Goal: Navigation & Orientation: Find specific page/section

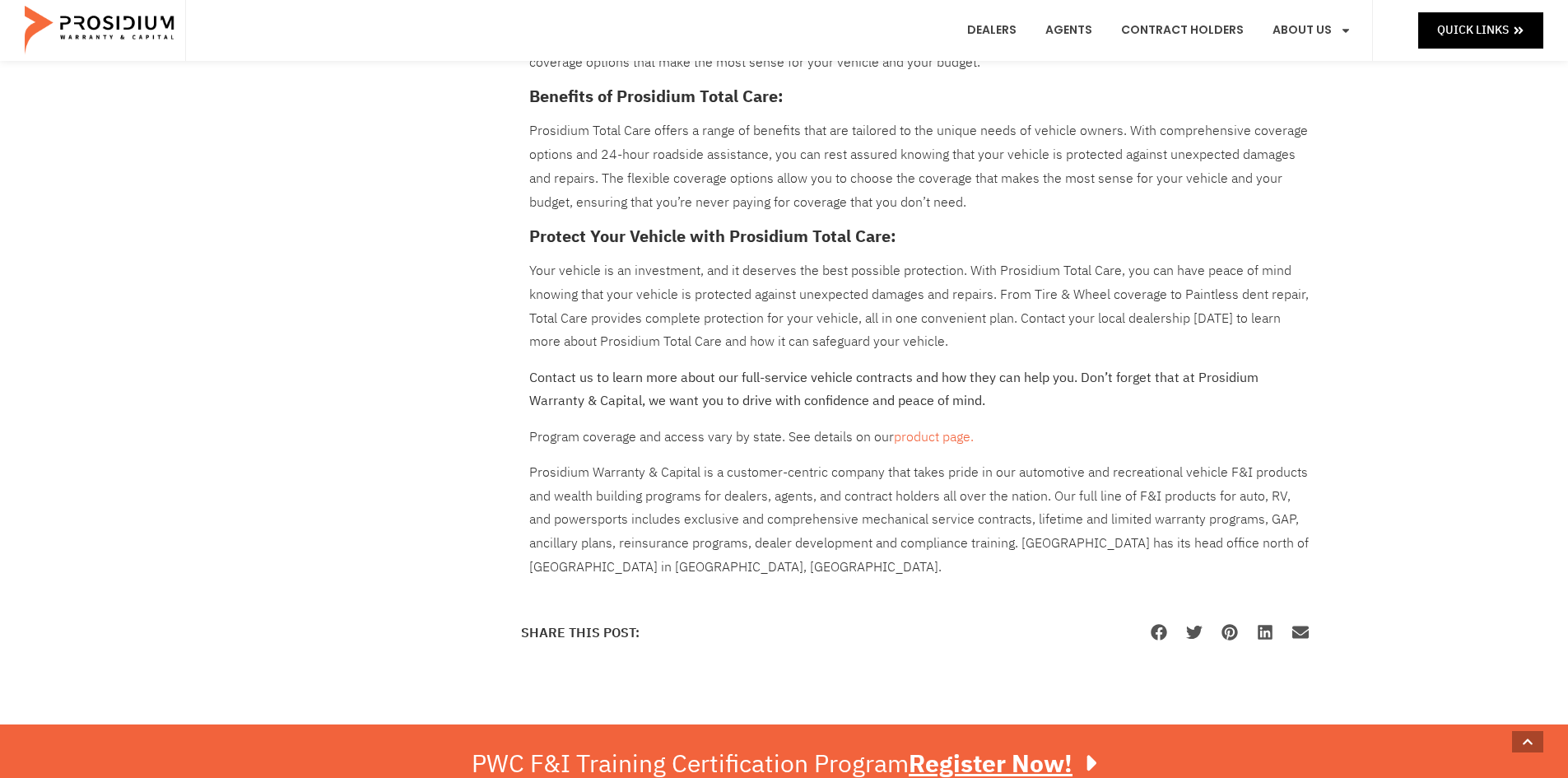
scroll to position [1152, 0]
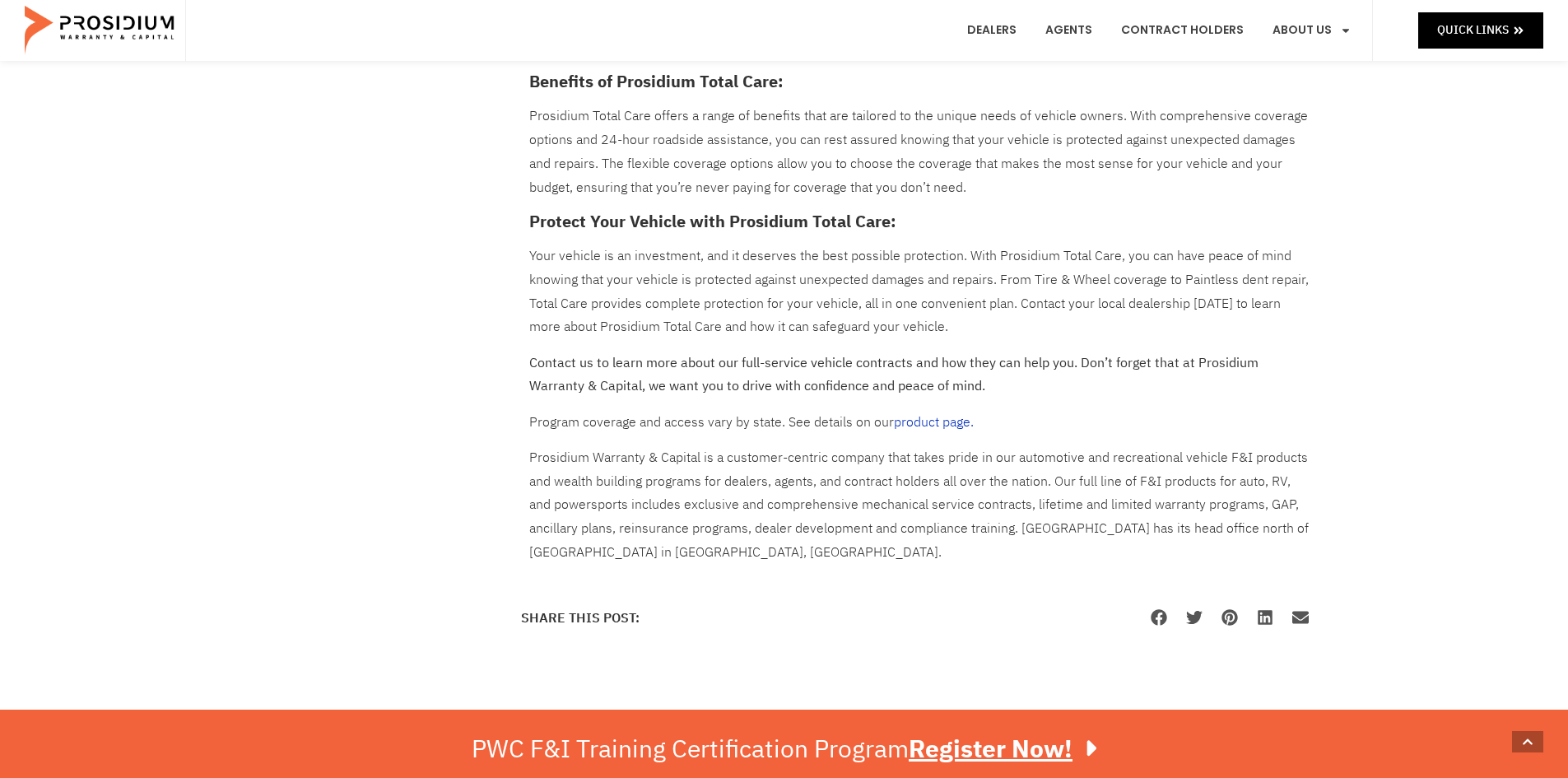
click at [934, 420] on link "product page." at bounding box center [934, 422] width 80 height 19
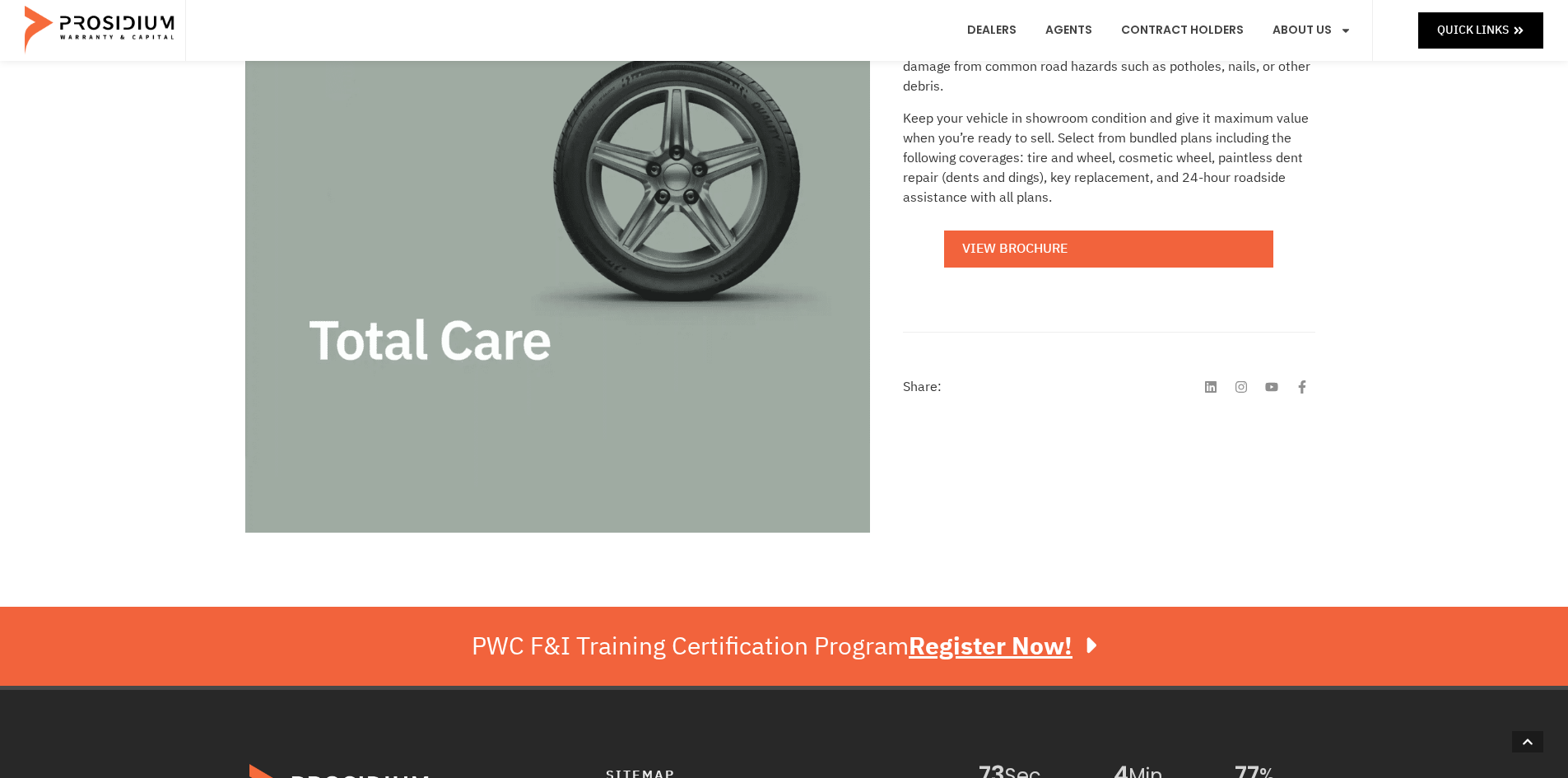
scroll to position [165, 0]
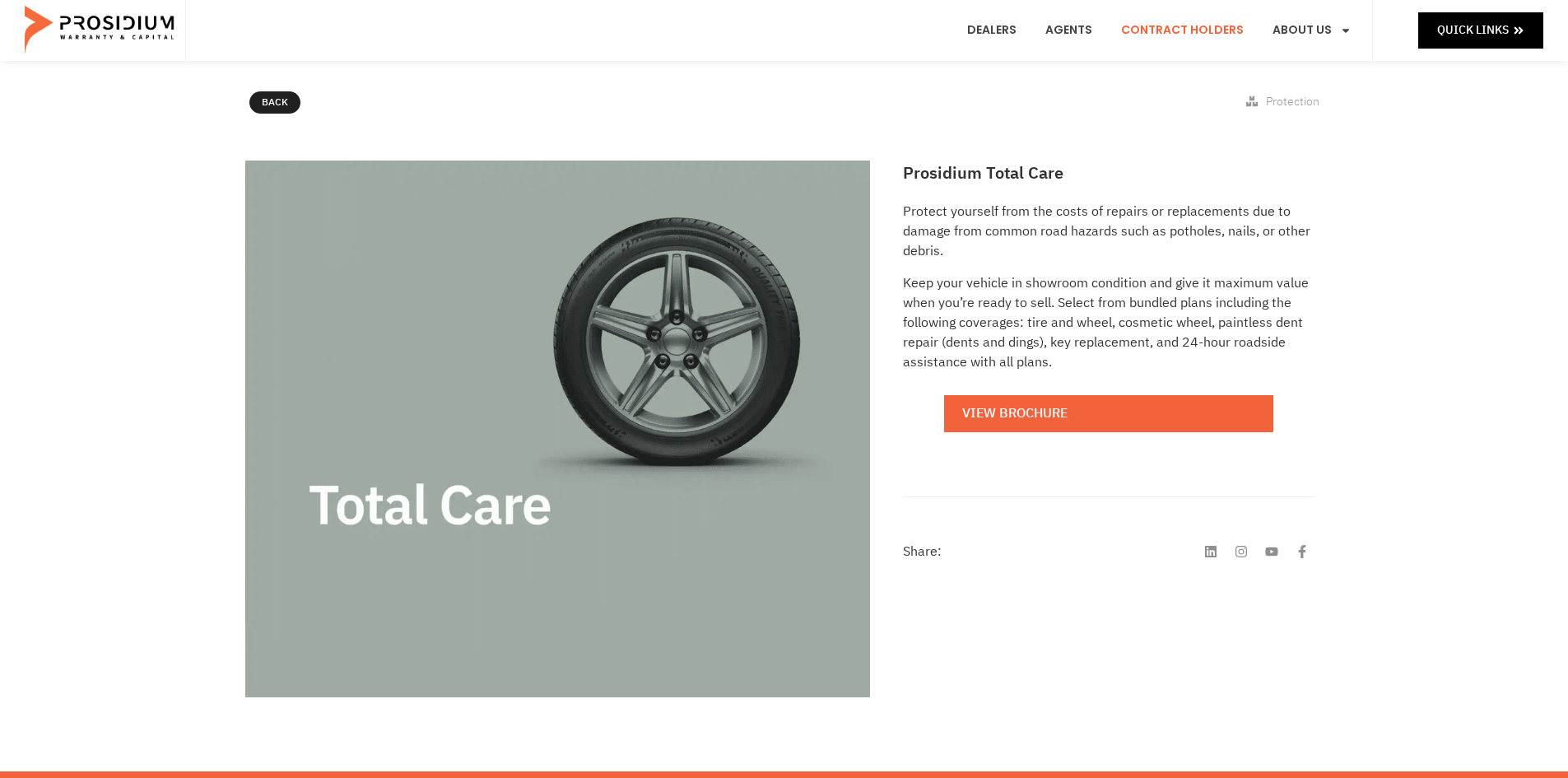
click at [1220, 25] on link "Contract Holders" at bounding box center [1183, 30] width 147 height 61
